Goal: Transaction & Acquisition: Purchase product/service

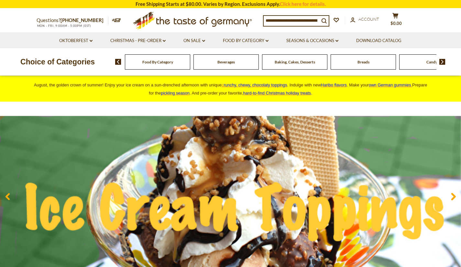
click at [158, 62] on span "Food By Category" at bounding box center [157, 62] width 31 height 5
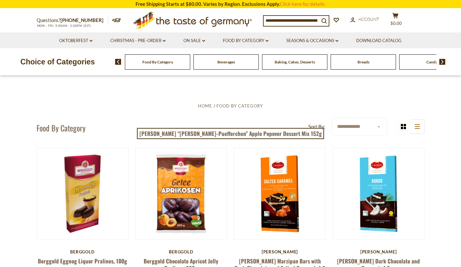
click at [155, 62] on span "Food By Category" at bounding box center [157, 62] width 31 height 5
click at [442, 61] on img at bounding box center [442, 62] width 6 height 6
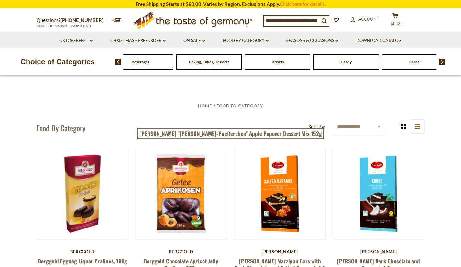
click at [442, 61] on img at bounding box center [442, 62] width 6 height 6
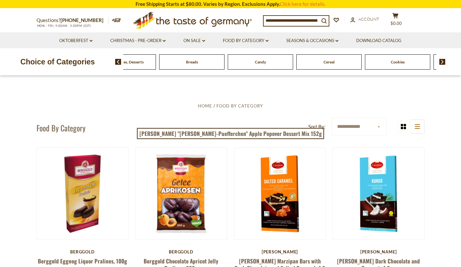
click at [442, 61] on img at bounding box center [442, 62] width 6 height 6
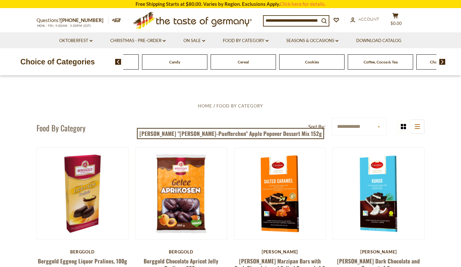
click at [117, 61] on img at bounding box center [118, 62] width 6 height 6
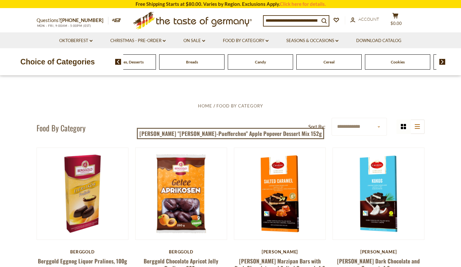
click at [300, 19] on input at bounding box center [292, 20] width 56 height 9
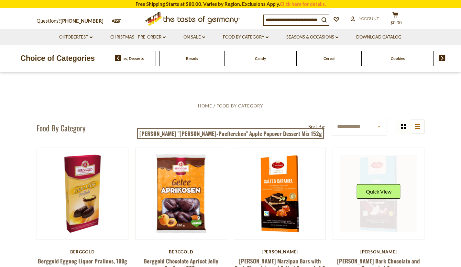
click at [339, 209] on img at bounding box center [379, 194] width 92 height 92
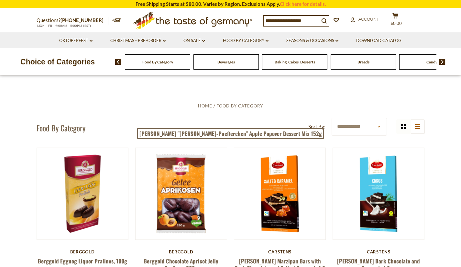
click at [294, 63] on span "Baking, Cakes, Desserts" at bounding box center [295, 62] width 40 height 5
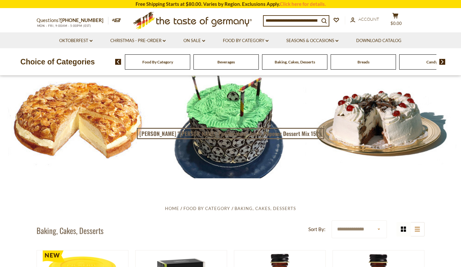
scroll to position [9, 0]
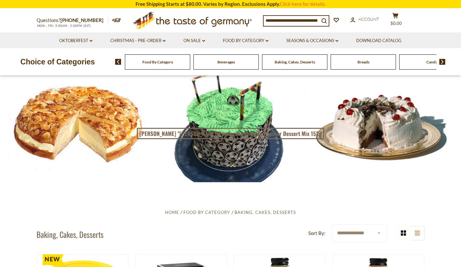
click at [77, 115] on div at bounding box center [230, 124] width 461 height 115
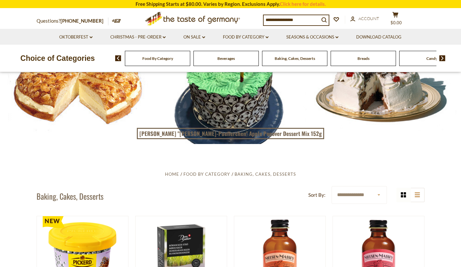
scroll to position [61, 0]
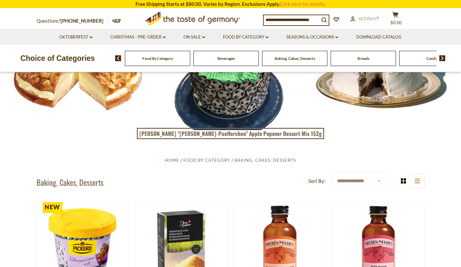
click at [74, 182] on h1 "Baking, Cakes, Desserts" at bounding box center [70, 182] width 67 height 10
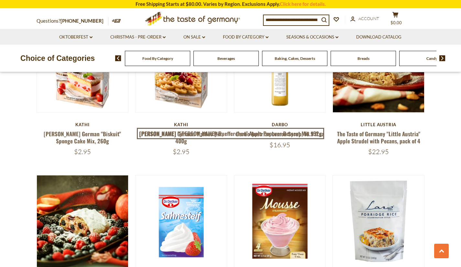
scroll to position [714, 0]
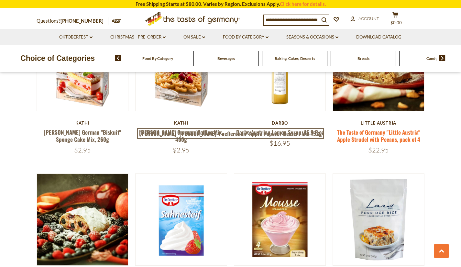
click at [390, 133] on link "The Taste of Germany "Little Austria" Apple Strudel with Pecans, pack of 4" at bounding box center [378, 135] width 83 height 15
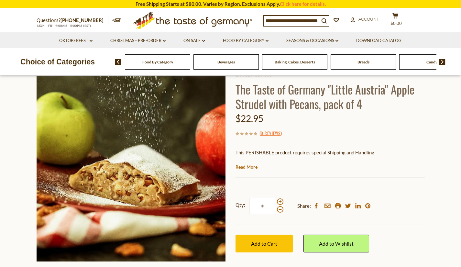
scroll to position [26, 0]
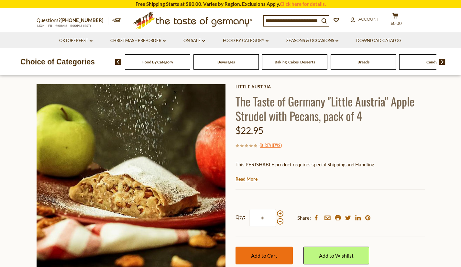
click at [265, 253] on span "Add to Cart" at bounding box center [264, 255] width 26 height 6
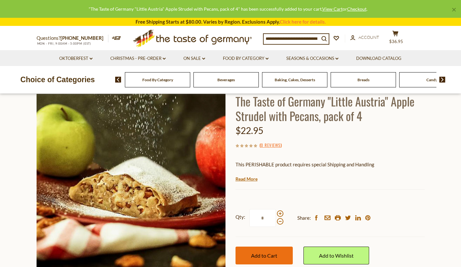
drag, startPoint x: 265, startPoint y: 253, endPoint x: 255, endPoint y: 257, distance: 10.4
click at [255, 257] on span "Add to Cart" at bounding box center [264, 255] width 26 height 6
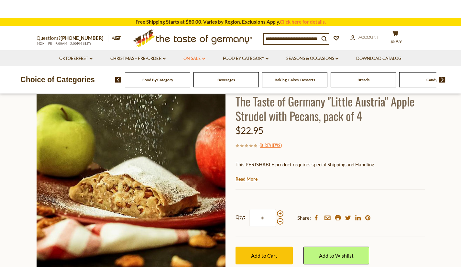
click at [192, 57] on header "× "The Taste of Germany "Little Austria" Apple Strudel with Pecans, pack of 4" …" at bounding box center [230, 47] width 461 height 94
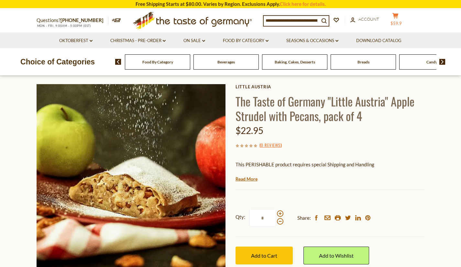
click at [401, 21] on span "$59.9" at bounding box center [396, 23] width 11 height 5
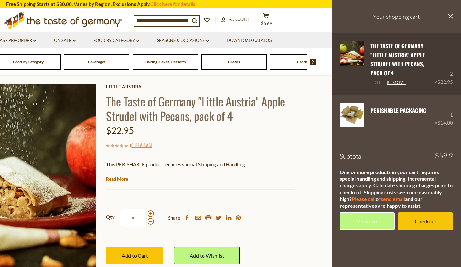
click at [374, 84] on link "Edit" at bounding box center [375, 83] width 11 height 6
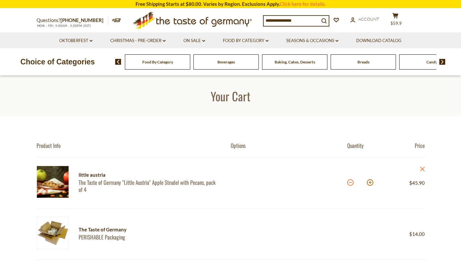
click at [351, 182] on button at bounding box center [350, 182] width 6 height 6
type input "*"
click at [442, 62] on img at bounding box center [442, 62] width 6 height 6
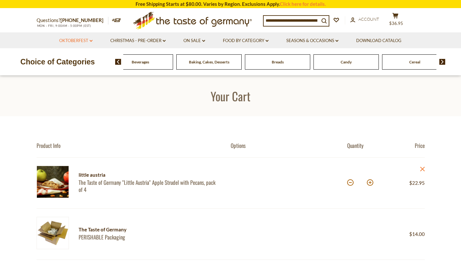
click at [72, 40] on link "Oktoberfest dropdown_arrow" at bounding box center [75, 40] width 33 height 7
click at [76, 70] on link "Oktoberfest Foods" at bounding box center [76, 69] width 40 height 6
